Goal: Contribute content: Add original content to the website for others to see

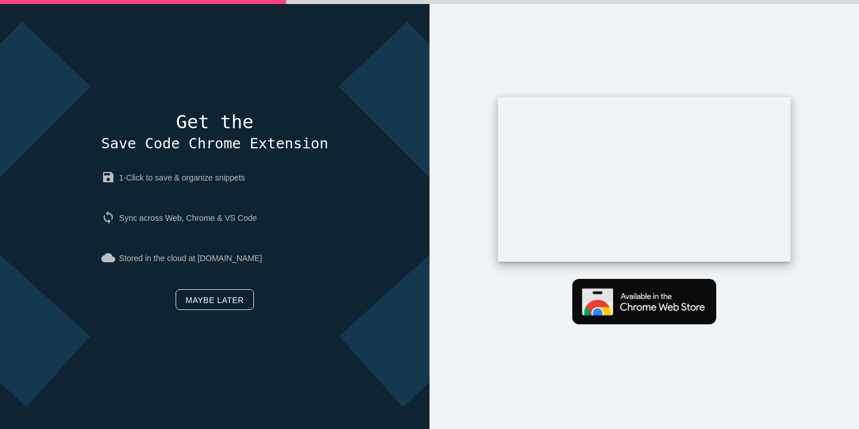
click at [227, 295] on link "Maybe later" at bounding box center [215, 300] width 78 height 21
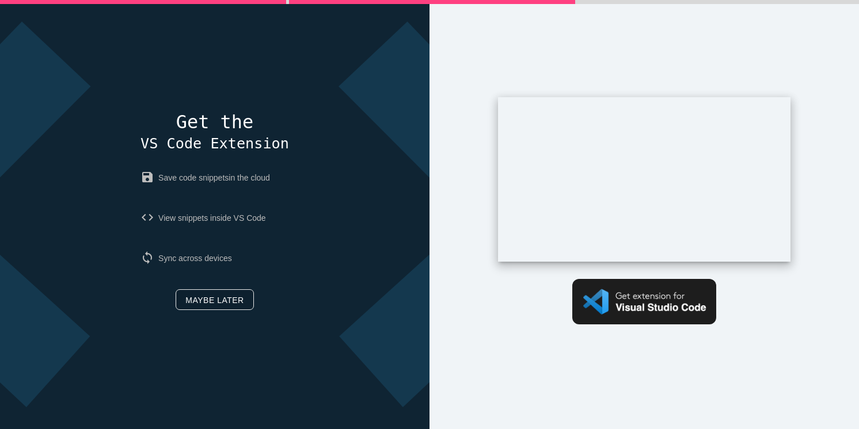
click at [220, 303] on link "Maybe later" at bounding box center [215, 300] width 78 height 21
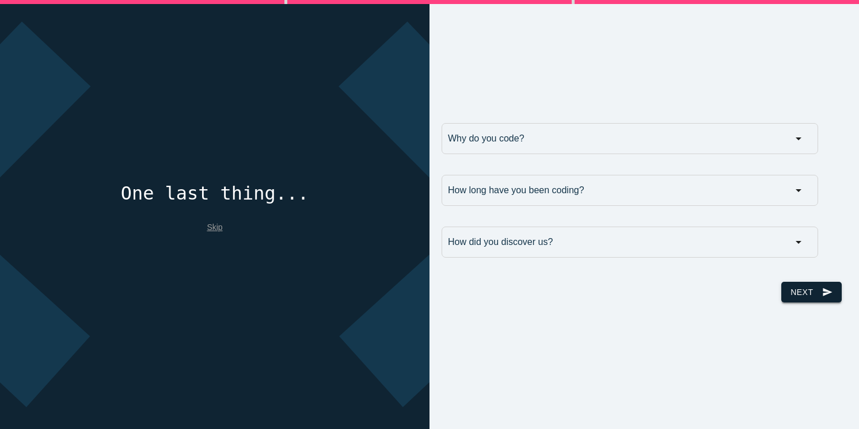
click at [793, 293] on button "Next send" at bounding box center [811, 292] width 60 height 21
click at [217, 229] on link "Skip" at bounding box center [215, 227] width 16 height 9
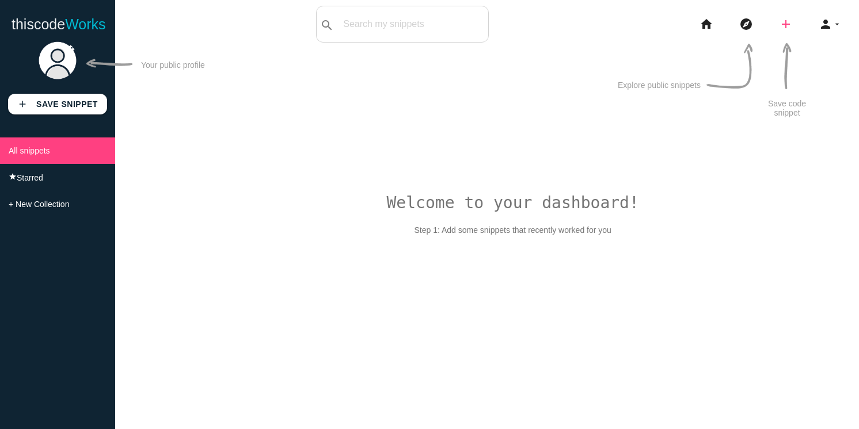
click at [790, 26] on icon "add" at bounding box center [786, 24] width 14 height 37
click at [797, 24] on link "code Snippet" at bounding box center [810, 20] width 81 height 29
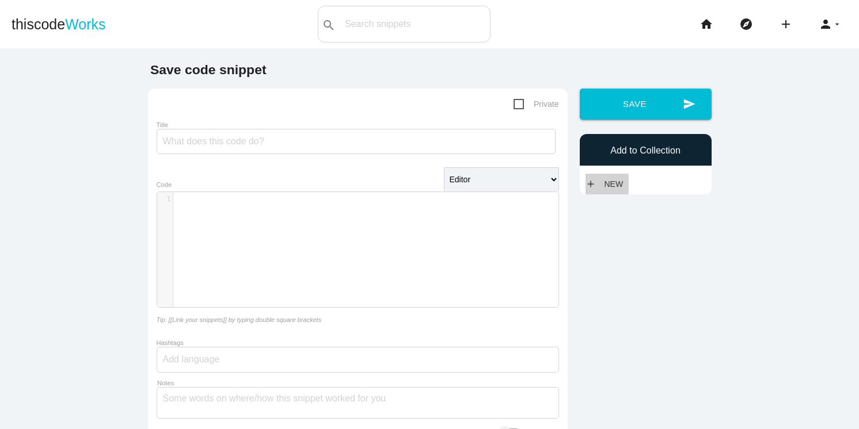
click at [614, 180] on link "add New" at bounding box center [607, 184] width 44 height 21
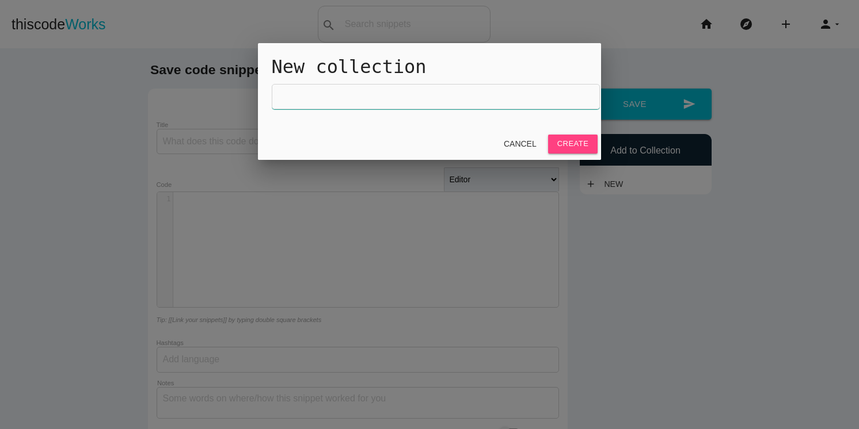
click at [400, 89] on input "text" at bounding box center [436, 96] width 329 height 25
type input "Java"
click at [555, 148] on link "Create" at bounding box center [573, 144] width 50 height 18
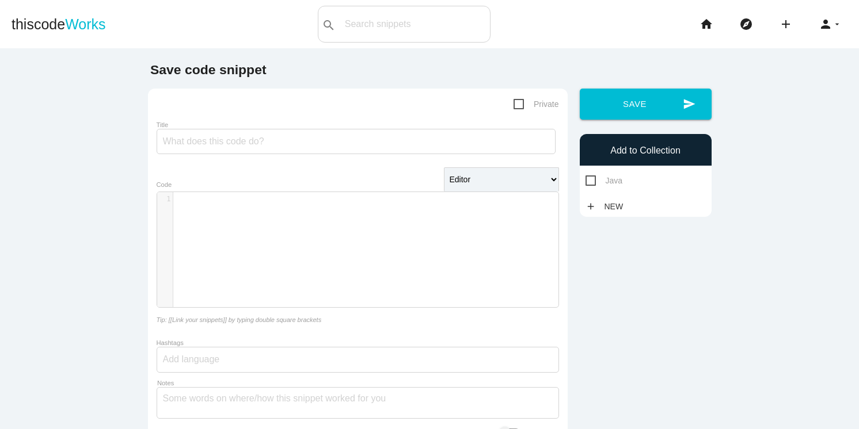
scroll to position [3, 0]
click at [242, 207] on div "​ x 1 ​" at bounding box center [366, 258] width 418 height 132
type textarea "class Solution"
type textarea "public int removeDuplicates"
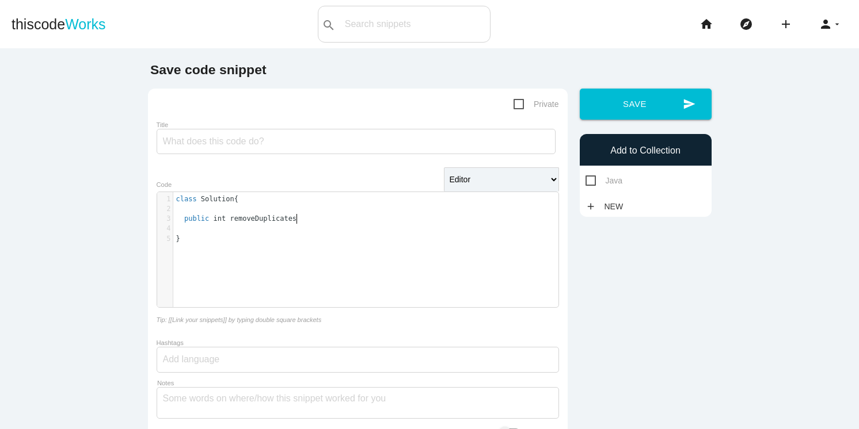
scroll to position [3, 89]
type textarea "int"
type textarea "nums"
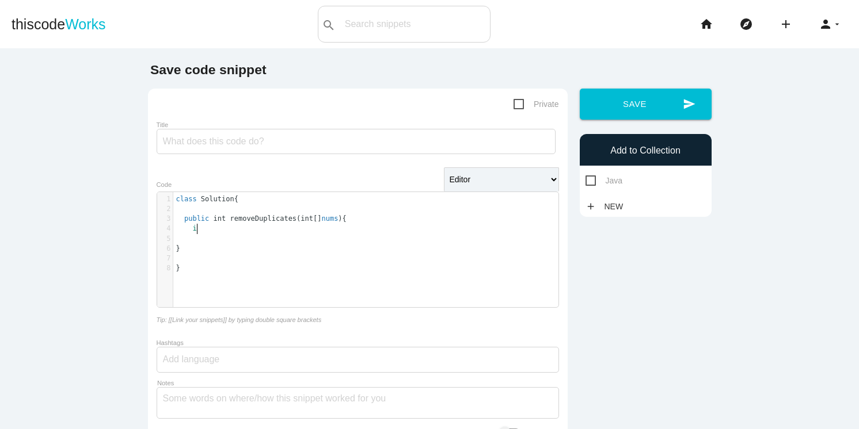
type textarea "if"
type textarea "nums.length = 0"
type textarea "return 0;"
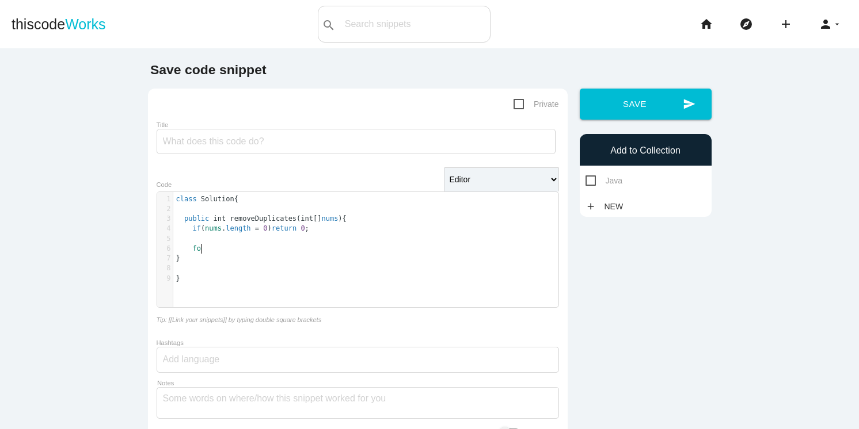
type textarea "for"
type textarea "i ="
type textarea "int i = 0;"
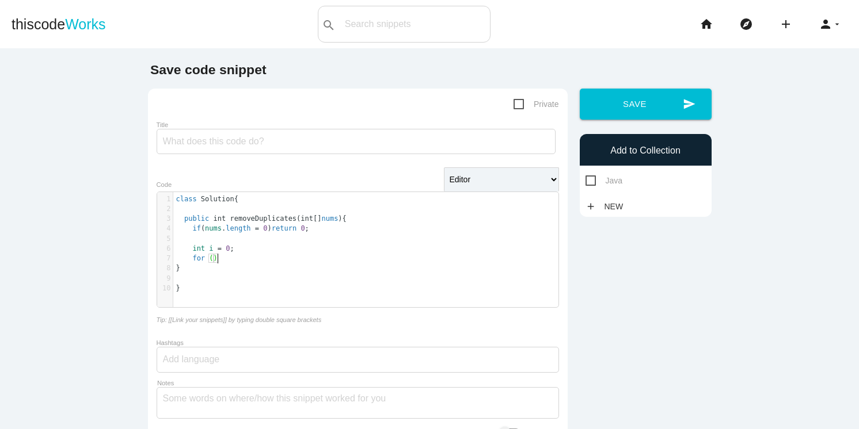
scroll to position [3, 5]
type textarea "in"
type textarea "int j = 1; j < nums.length; j++"
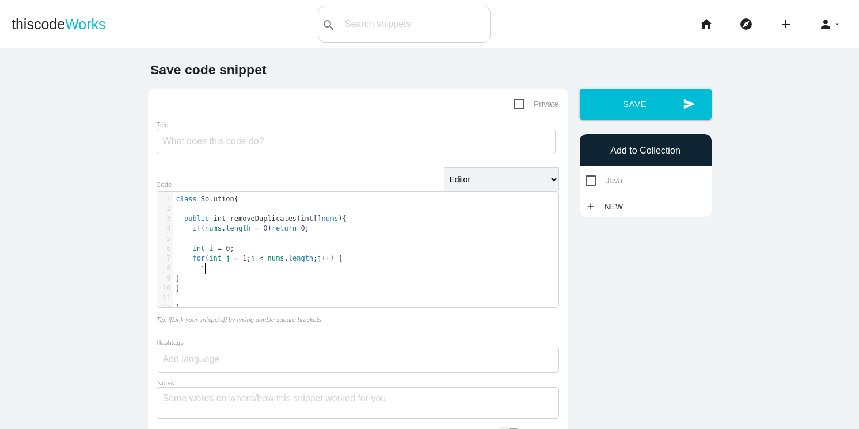
type textarea "if"
type textarea "nums"
type textarea "j"
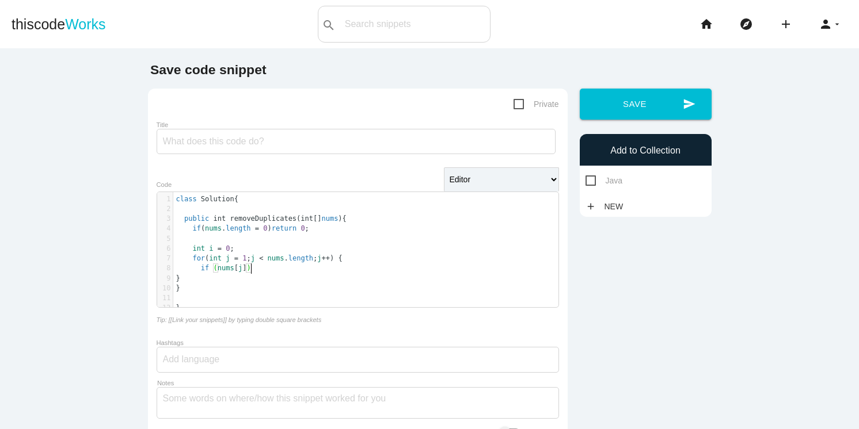
type textarea "1"
type textarea "!= nums"
type textarea "i"
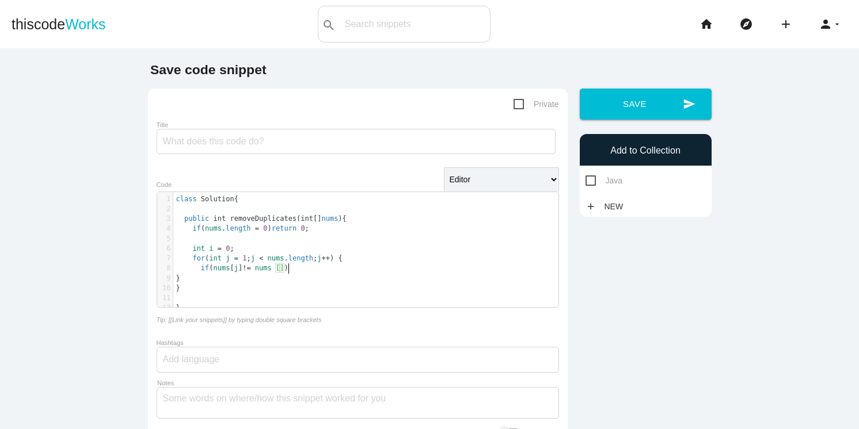
scroll to position [3, 2]
type textarea "i++;"
type textarea "nums"
type textarea "1"
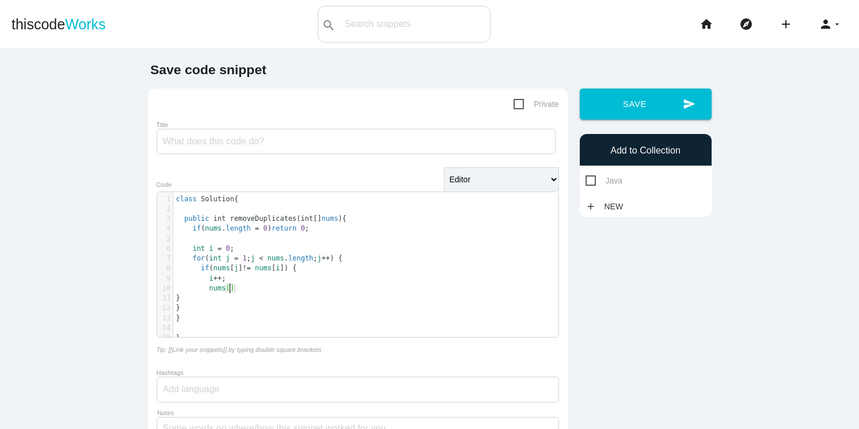
scroll to position [3, 3]
type textarea "\i"
type textarea "i] = nums"
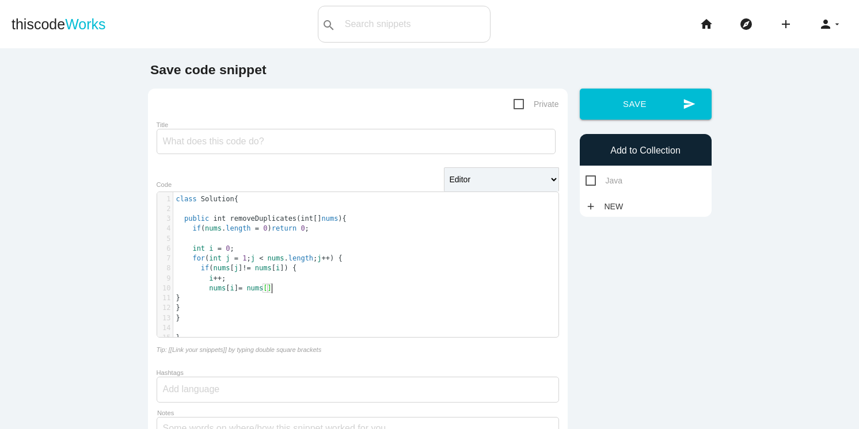
type textarea "j"
type textarea ";"
type textarea "reutn"
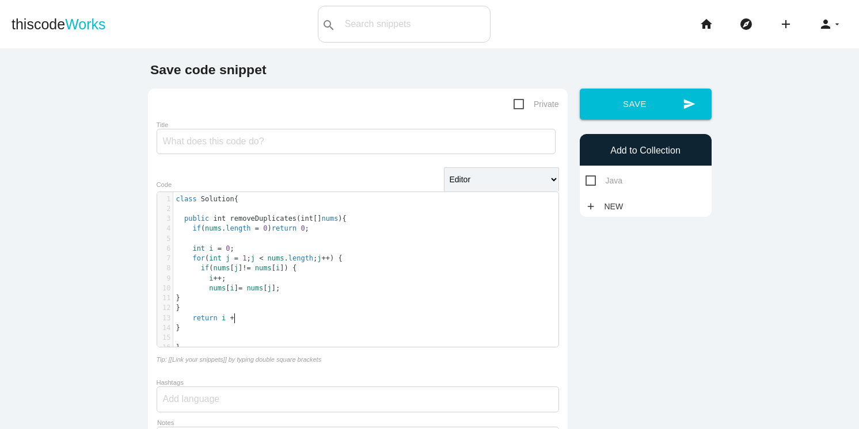
type textarea "turn i +1"
type textarea "1;"
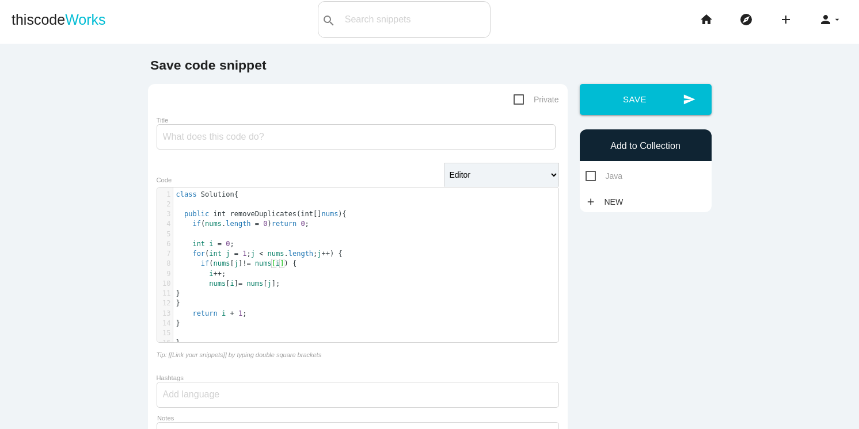
scroll to position [1, 0]
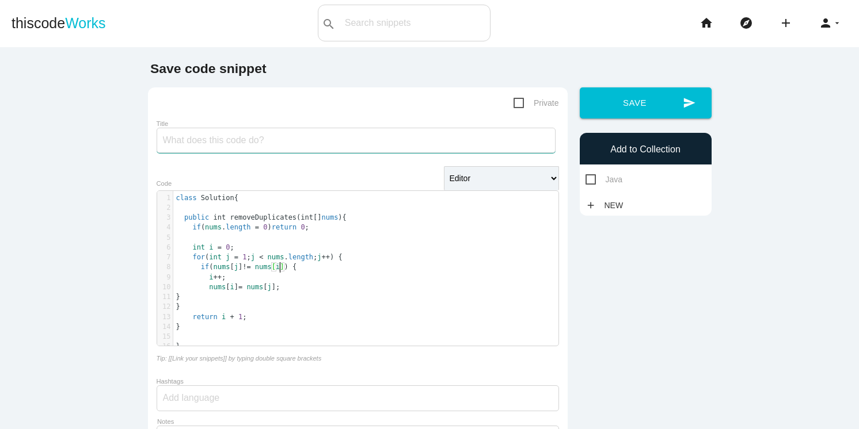
click at [256, 137] on input "Title" at bounding box center [356, 140] width 399 height 25
click at [307, 138] on input "Title" at bounding box center [356, 140] width 399 height 25
paste input "Remove Duplicates from Sorted Array"
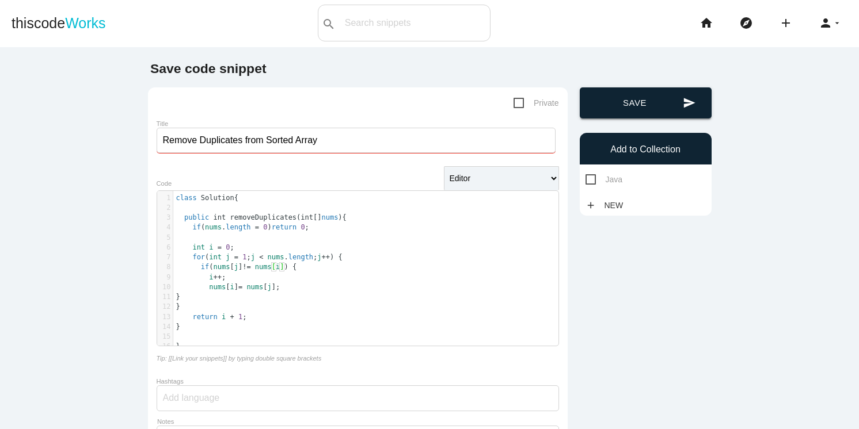
type input "Remove Duplicates from Sorted Array"
click at [673, 102] on button "send Save" at bounding box center [646, 102] width 132 height 31
